Goal: Go to known website: Access a specific website the user already knows

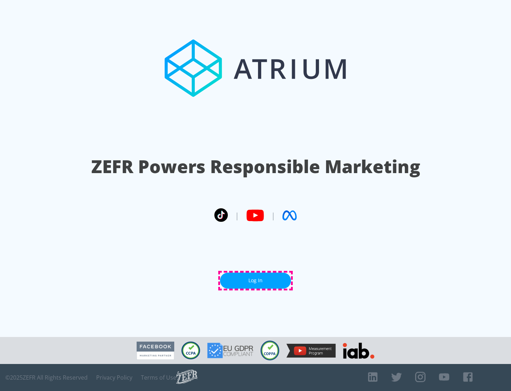
click at [256, 280] on link "Log In" at bounding box center [255, 280] width 71 height 16
